Goal: Find specific page/section: Locate a particular part of the current website

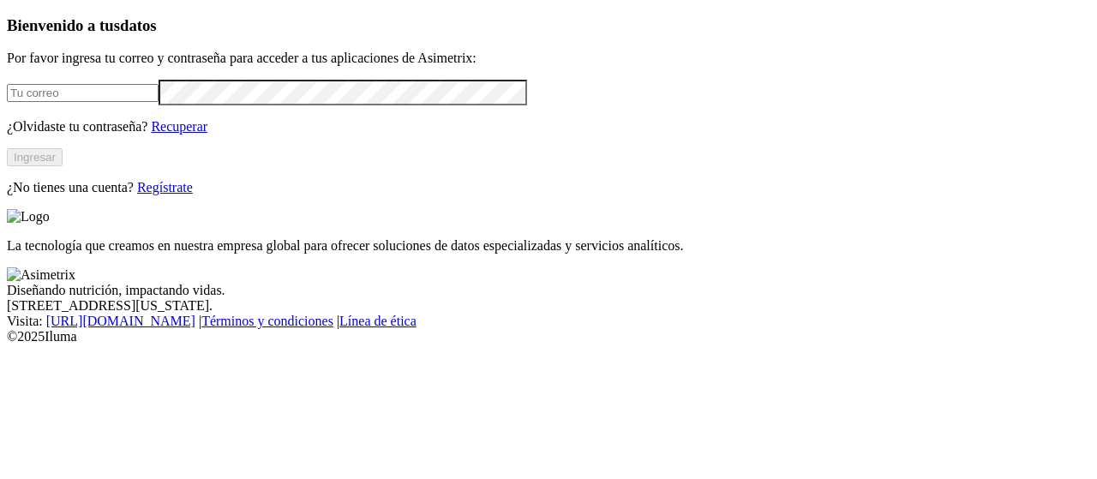
type input "[EMAIL_ADDRESS][PERSON_NAME][DOMAIN_NAME]"
click at [63, 166] on button "Ingresar" at bounding box center [35, 157] width 56 height 18
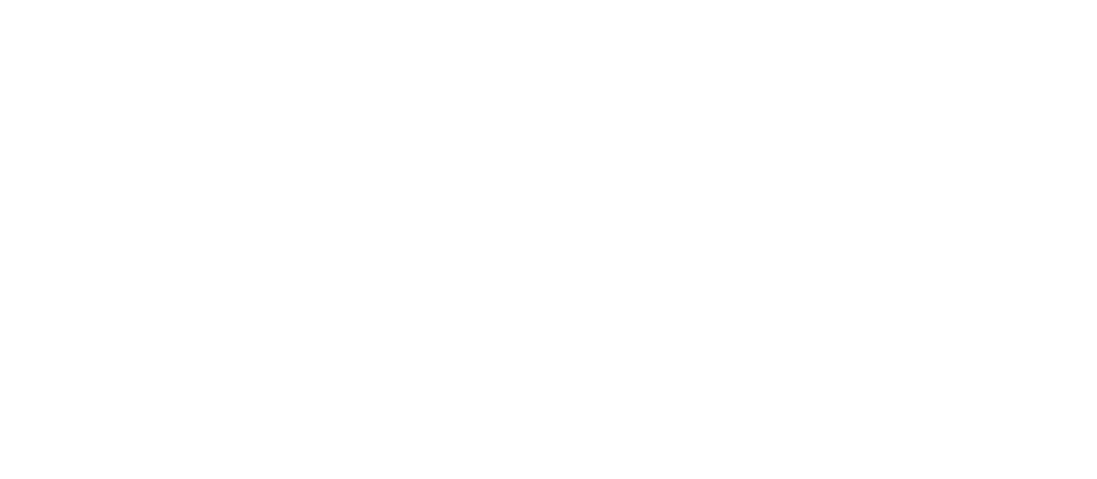
type input "alia"
type input "agroc"
